Goal: Navigation & Orientation: Find specific page/section

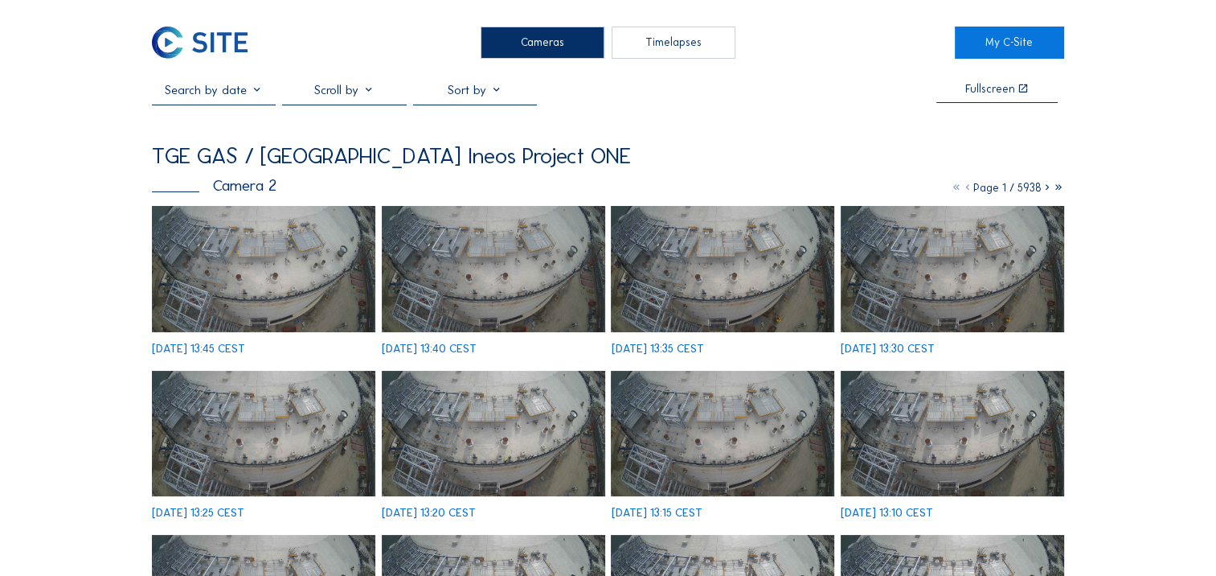
click at [521, 29] on div "Cameras" at bounding box center [543, 43] width 124 height 32
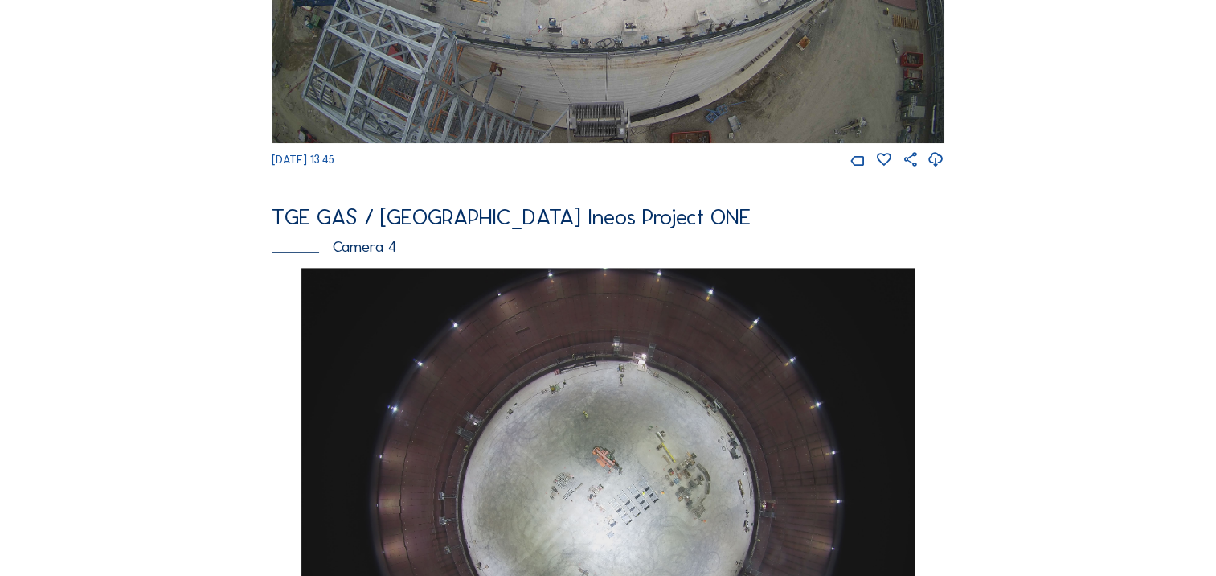
scroll to position [418, 0]
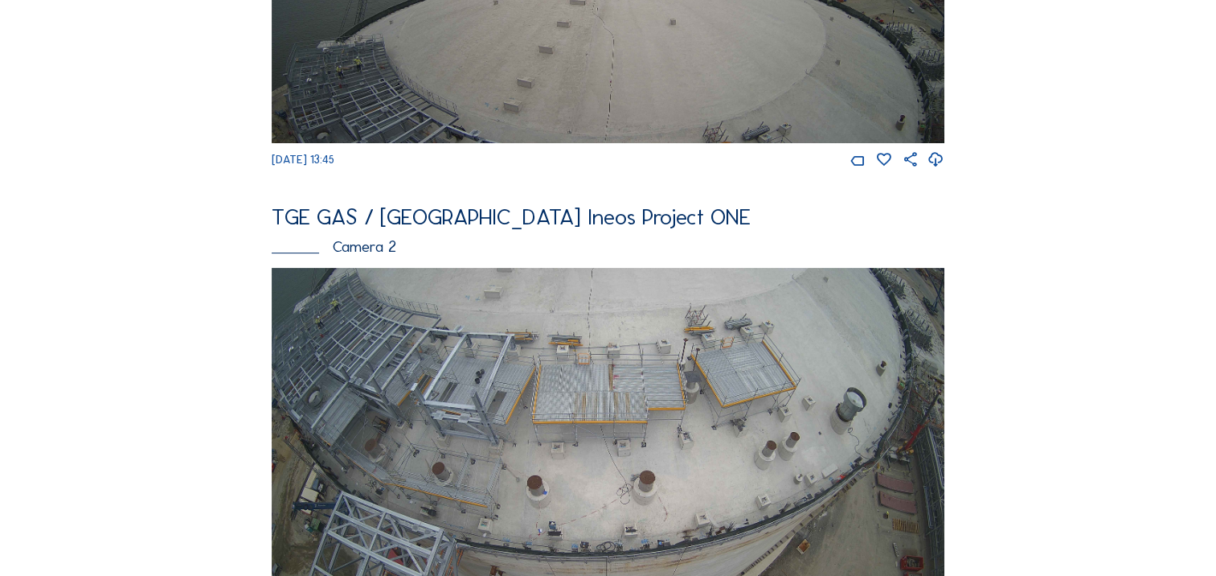
click at [292, 457] on img at bounding box center [608, 457] width 673 height 379
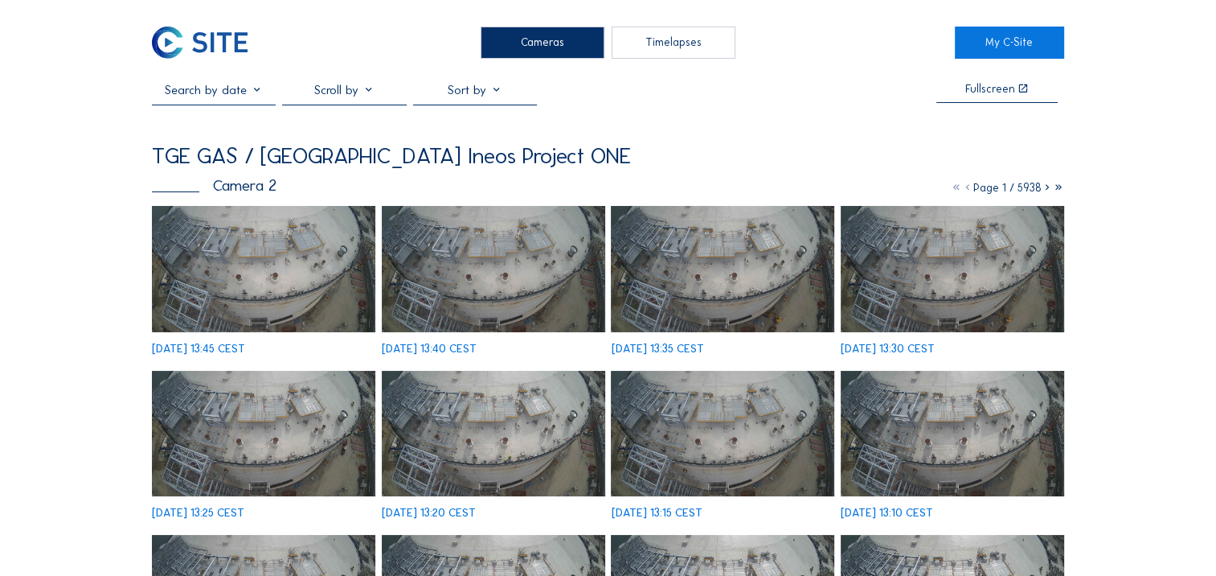
click at [285, 255] on img at bounding box center [263, 268] width 223 height 125
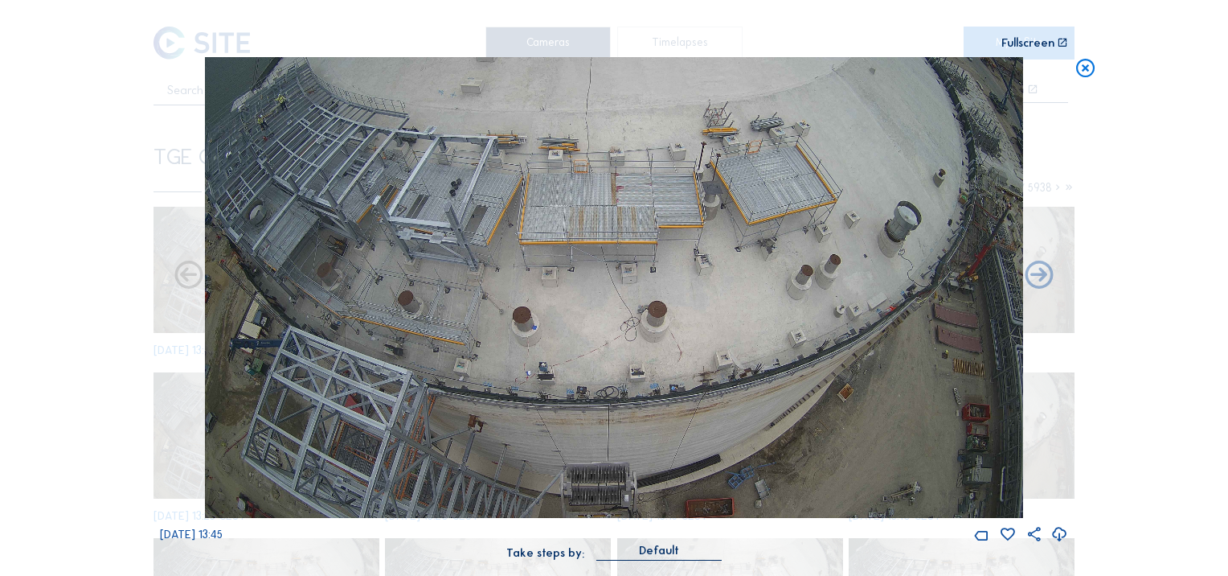
click at [1064, 535] on icon at bounding box center [1059, 534] width 17 height 21
click at [1179, 240] on div "Scroll to travel through time | Press 'Alt' Button + Scroll to Zoom | Click and…" at bounding box center [614, 288] width 1228 height 576
click at [1089, 72] on icon at bounding box center [1086, 68] width 23 height 23
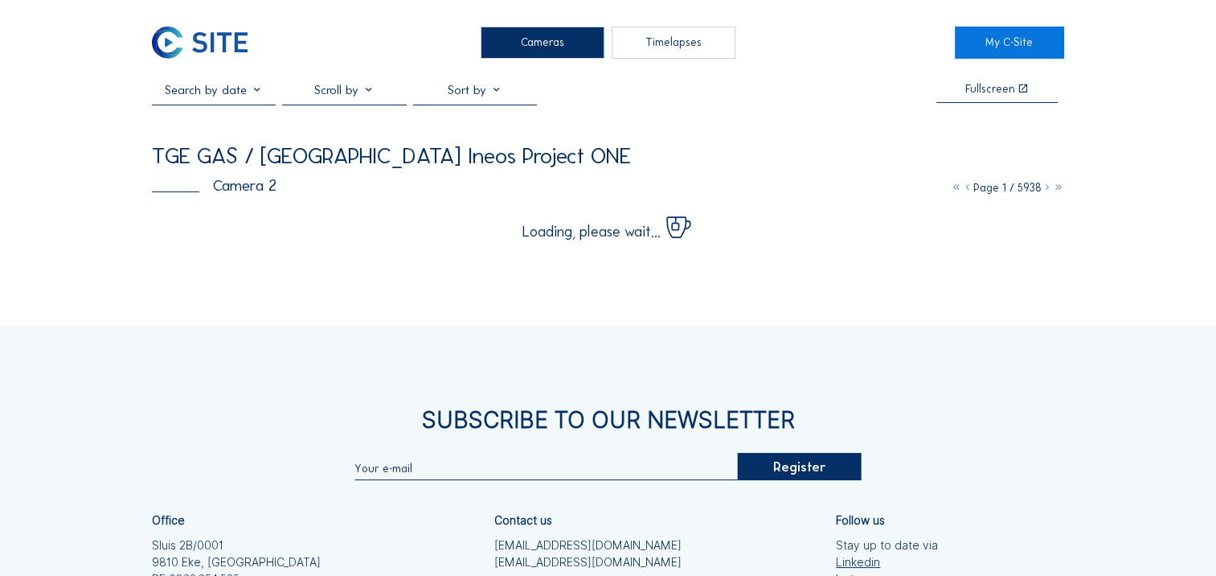
click at [101, 190] on div "Cameras Timelapses My C-Site Fullscreen TGE GAS / Antwerpen Ineos Project ONE C…" at bounding box center [608, 390] width 1216 height 781
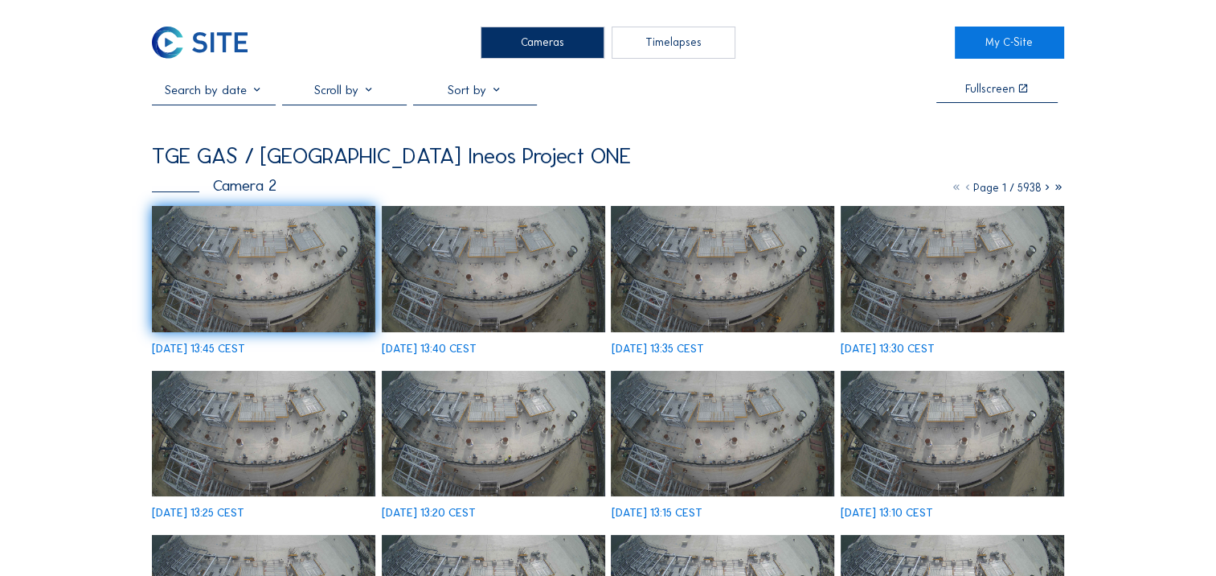
click at [502, 32] on div "Cameras" at bounding box center [543, 43] width 124 height 32
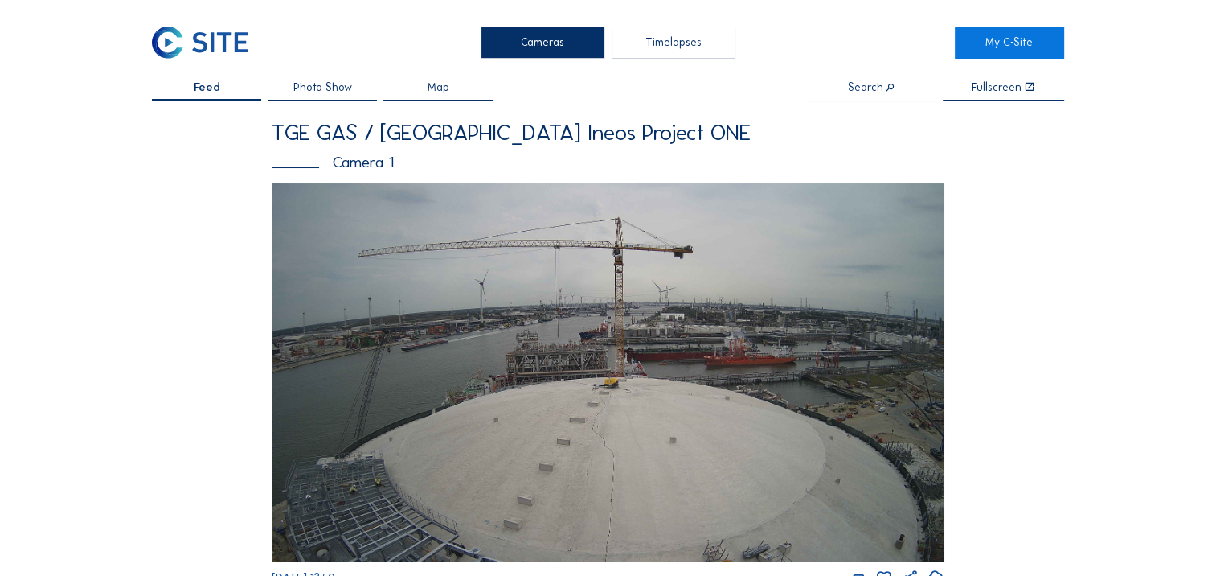
click at [724, 398] on img at bounding box center [608, 372] width 673 height 379
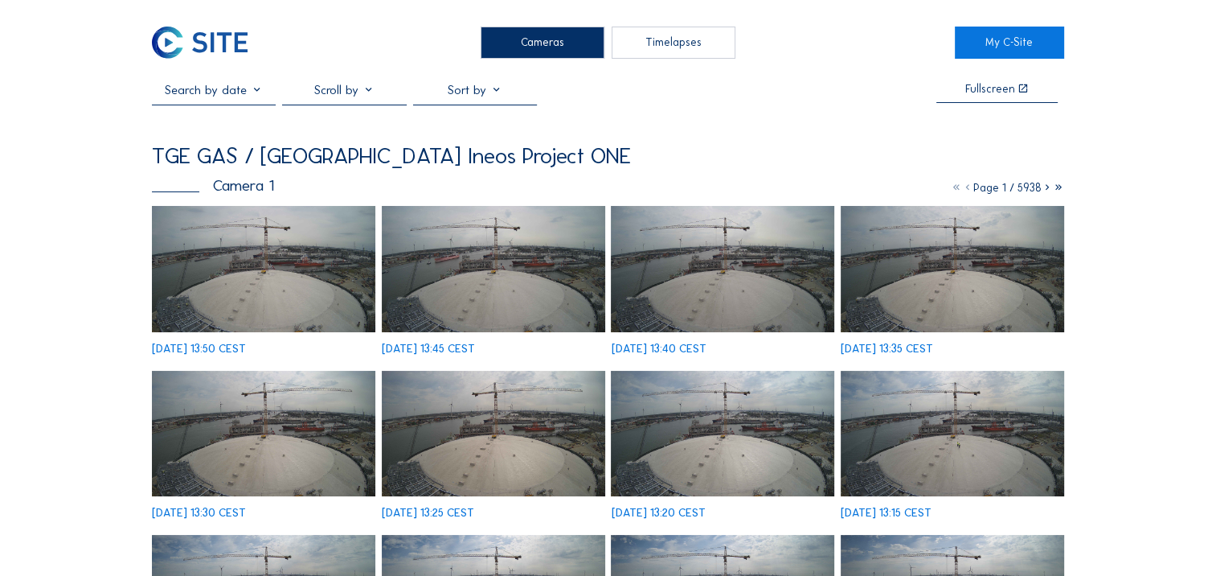
click at [519, 55] on div "Cameras" at bounding box center [543, 43] width 124 height 32
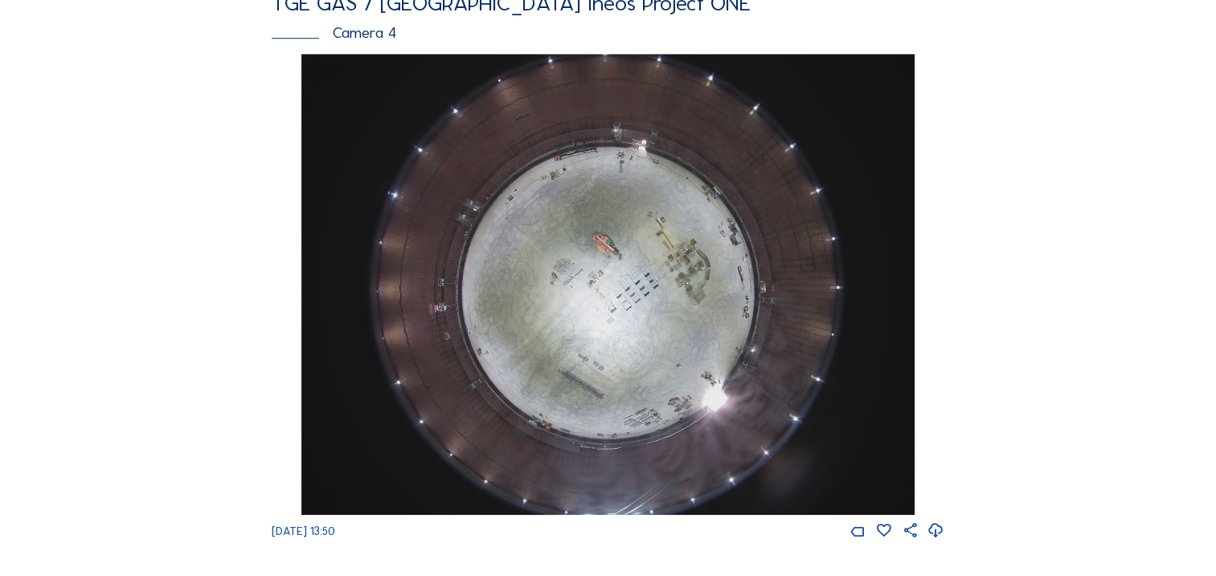
scroll to position [1639, 0]
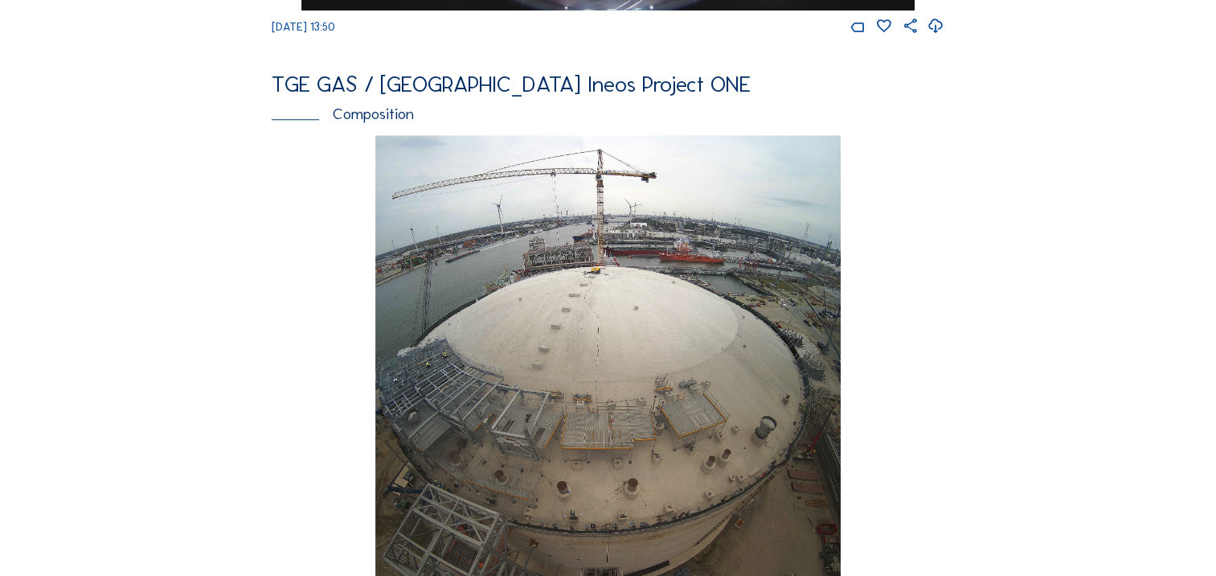
click at [463, 425] on img at bounding box center [607, 365] width 465 height 461
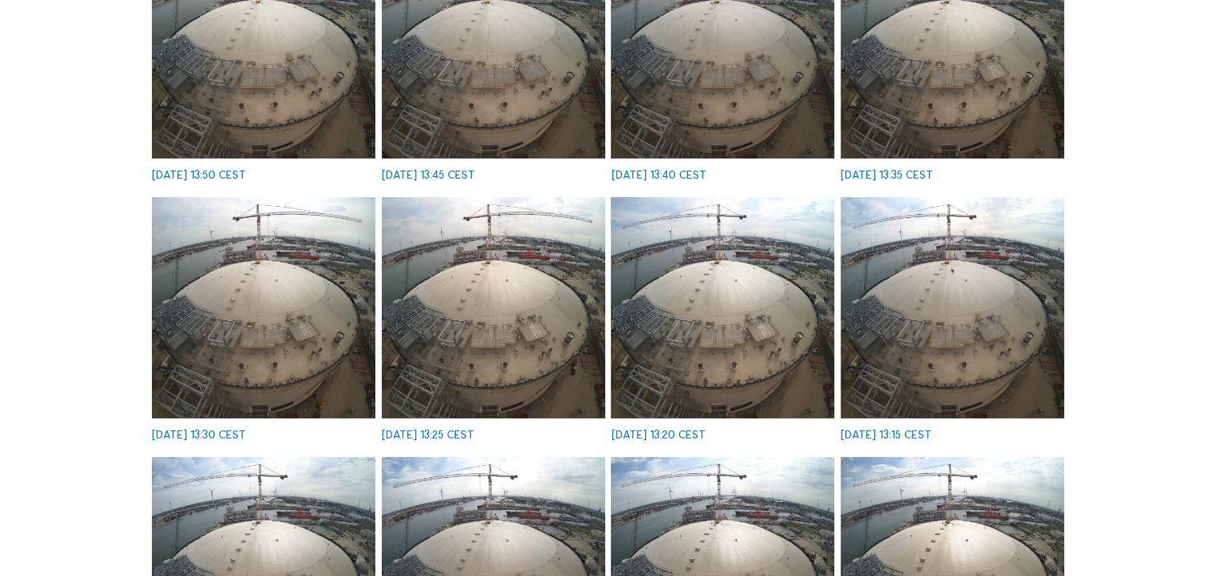
scroll to position [289, 0]
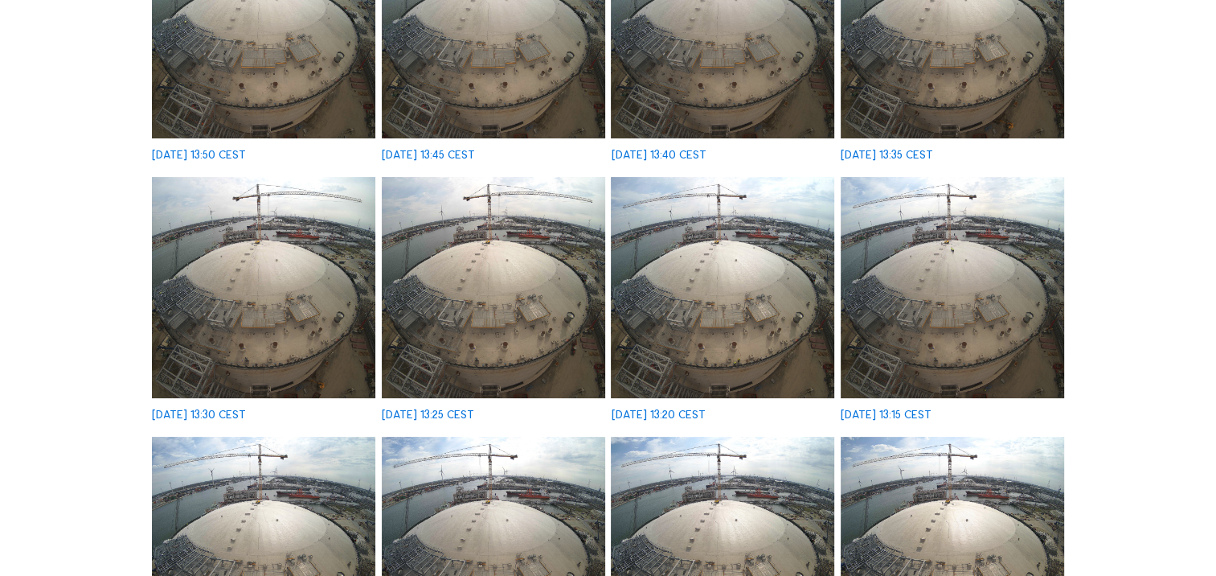
click at [923, 492] on img at bounding box center [952, 547] width 223 height 221
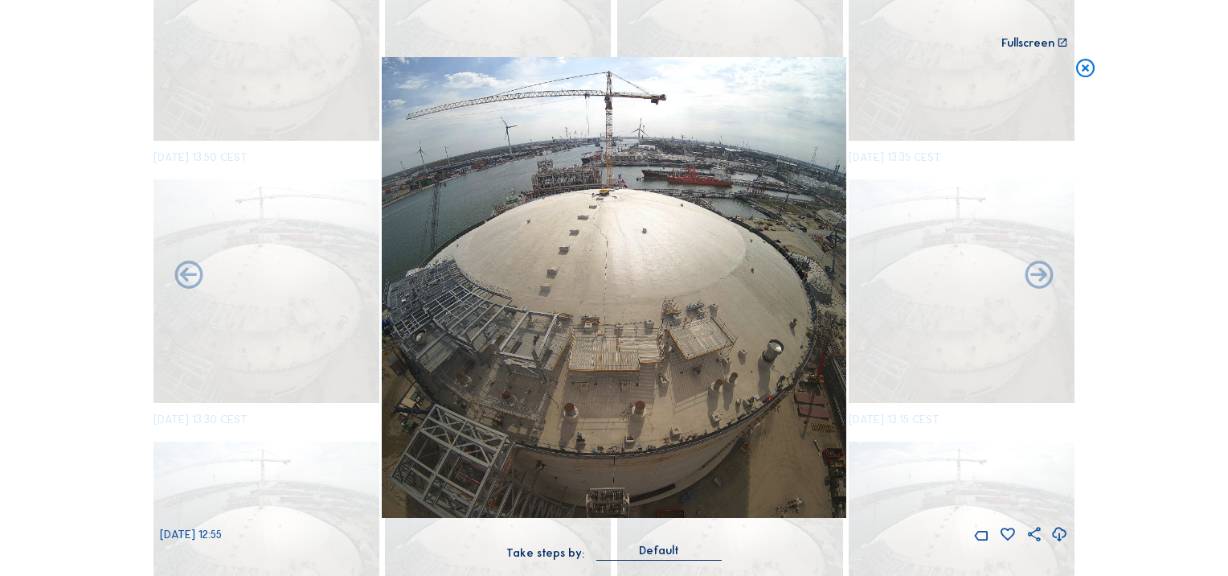
click at [1060, 537] on icon at bounding box center [1059, 534] width 17 height 21
click at [1190, 90] on div "Scroll to travel through time | Press 'Alt' Button + Scroll to Zoom | Click and…" at bounding box center [614, 288] width 1228 height 576
click at [1081, 70] on icon at bounding box center [1086, 68] width 23 height 23
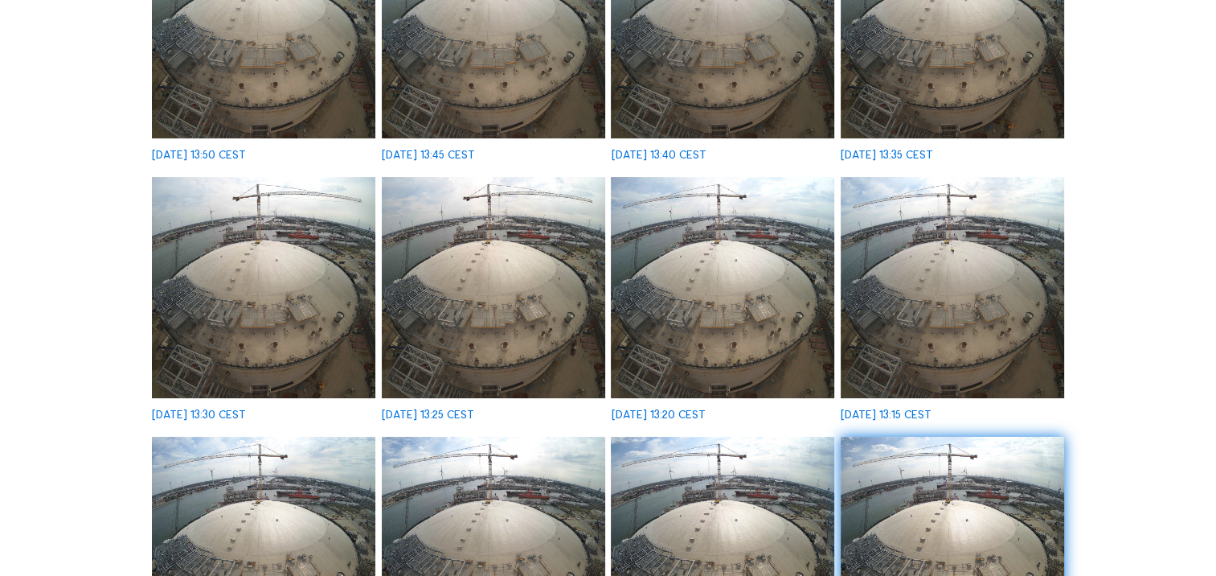
scroll to position [0, 0]
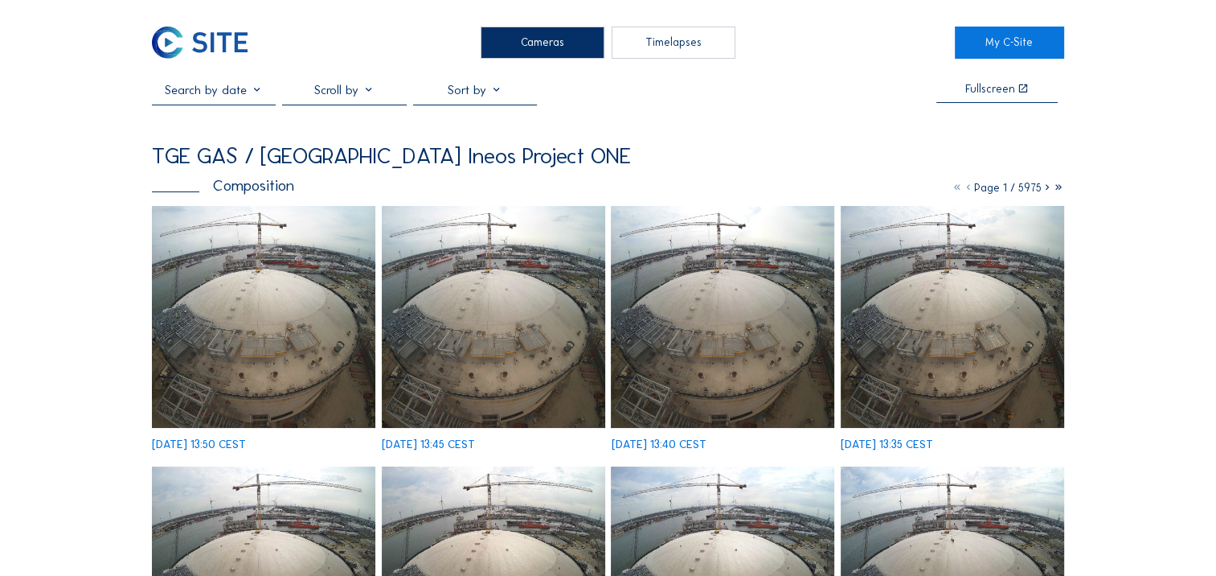
click at [205, 334] on img at bounding box center [263, 316] width 223 height 221
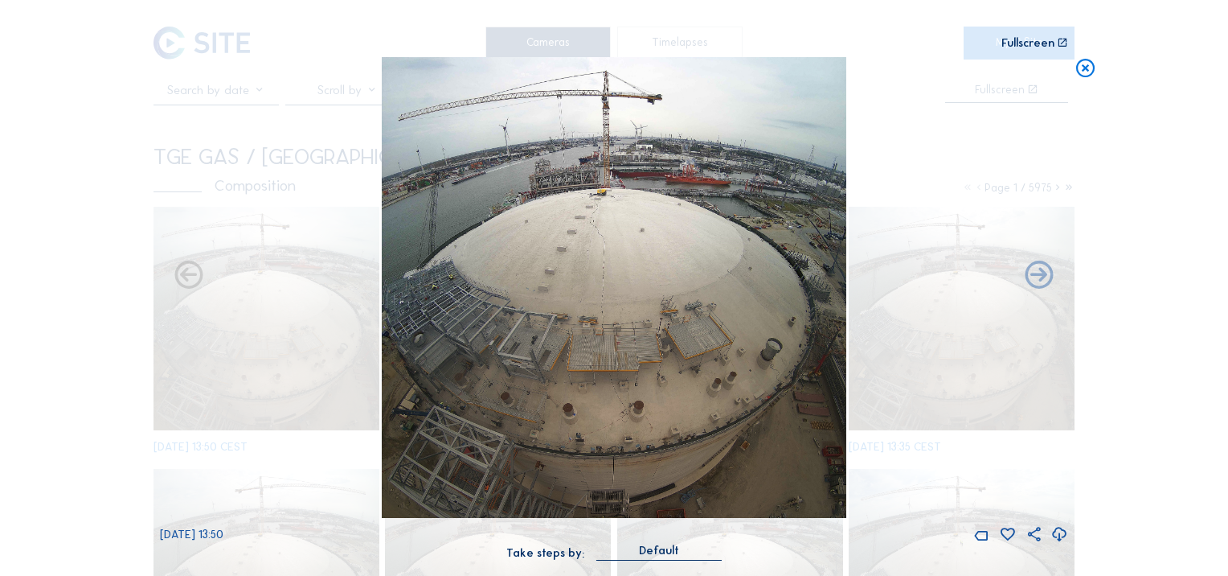
click at [1056, 535] on icon at bounding box center [1059, 534] width 17 height 21
click at [1208, 125] on div "Scroll to travel through time | Press 'Alt' Button + Scroll to Zoom | Click and…" at bounding box center [614, 288] width 1228 height 576
click at [1091, 68] on icon at bounding box center [1086, 68] width 23 height 23
